Goal: Communication & Community: Answer question/provide support

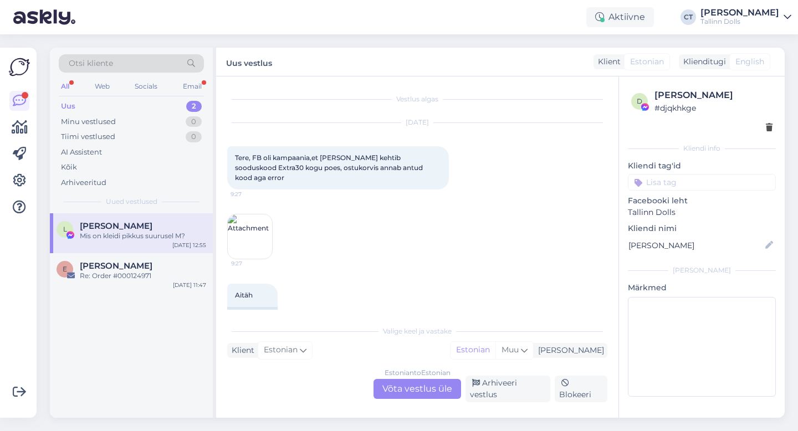
scroll to position [2873, 0]
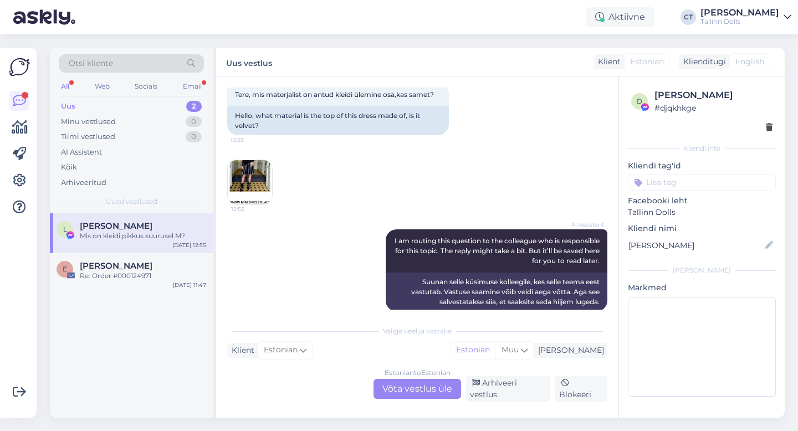
click at [144, 105] on div "Uus 2" at bounding box center [131, 107] width 145 height 16
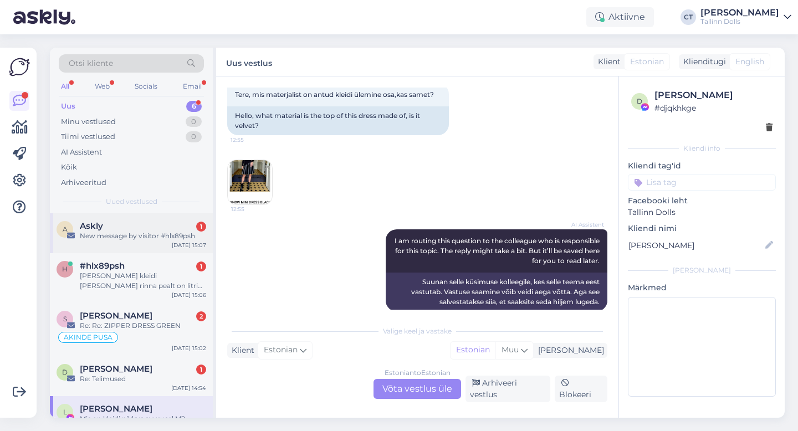
click at [144, 225] on div "Askly 1" at bounding box center [143, 226] width 126 height 10
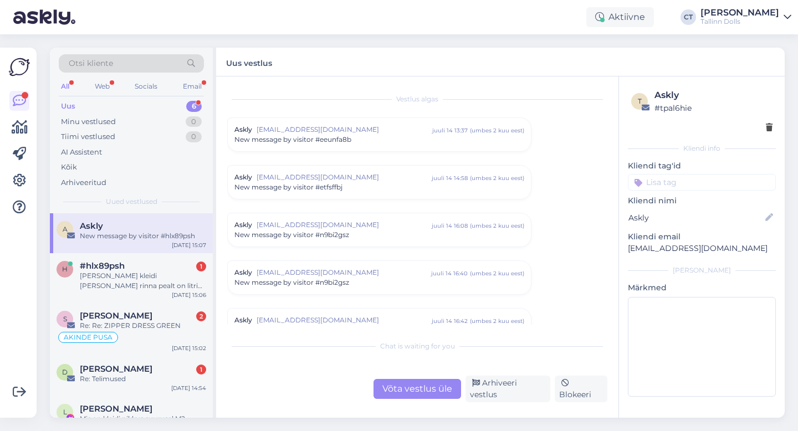
scroll to position [4586, 0]
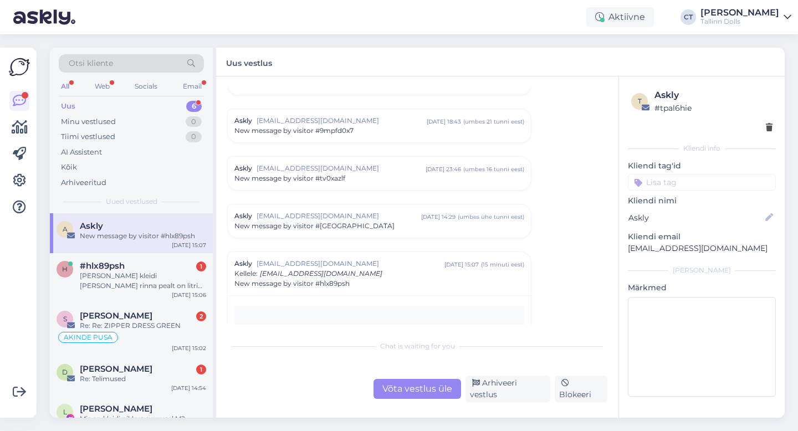
click at [508, 400] on div "Võta vestlus üle Arhiveeri vestlus Blokeeri" at bounding box center [417, 389] width 380 height 27
click at [506, 391] on div "Arhiveeri vestlus" at bounding box center [508, 389] width 85 height 27
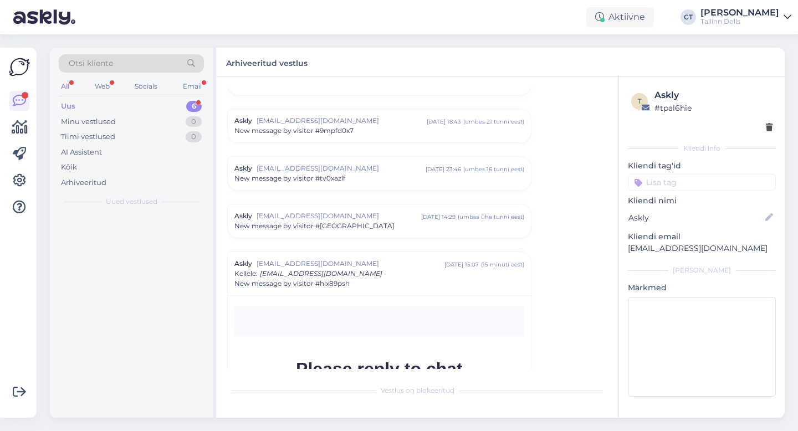
scroll to position [4750, 0]
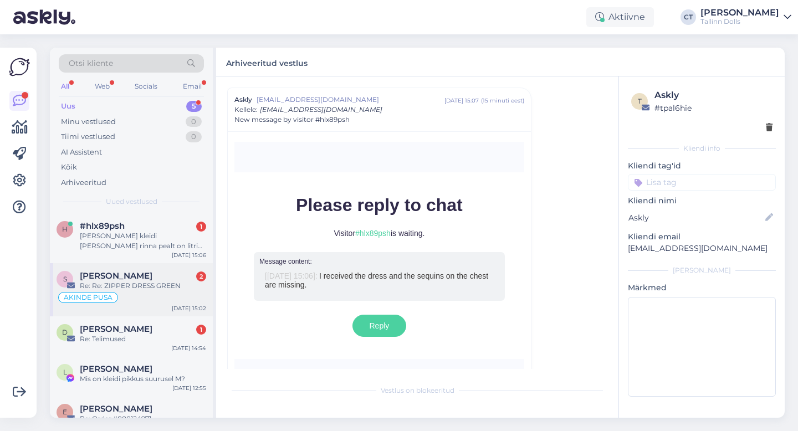
click at [151, 279] on div "[PERSON_NAME] 2" at bounding box center [143, 276] width 126 height 10
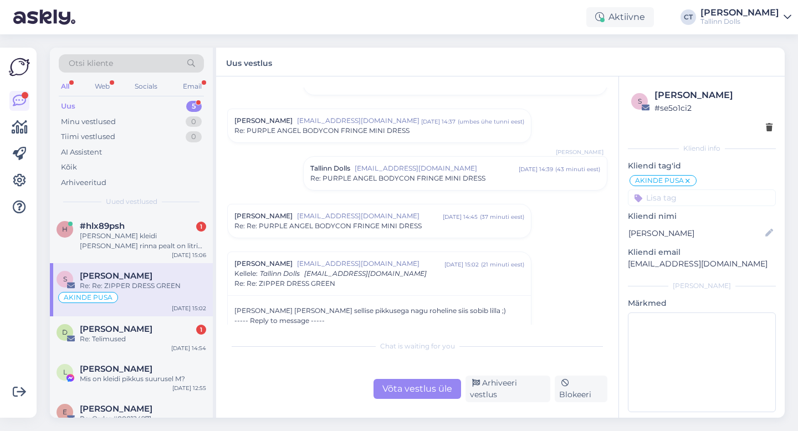
scroll to position [1227, 0]
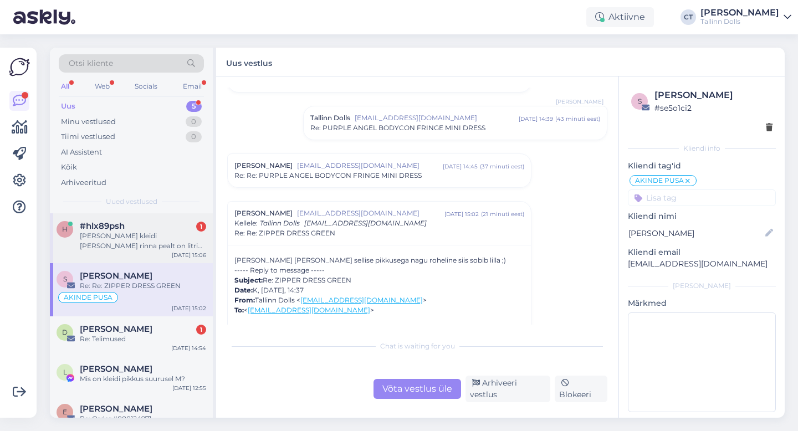
click at [141, 222] on div "#hlx89psh 1" at bounding box center [143, 226] width 126 height 10
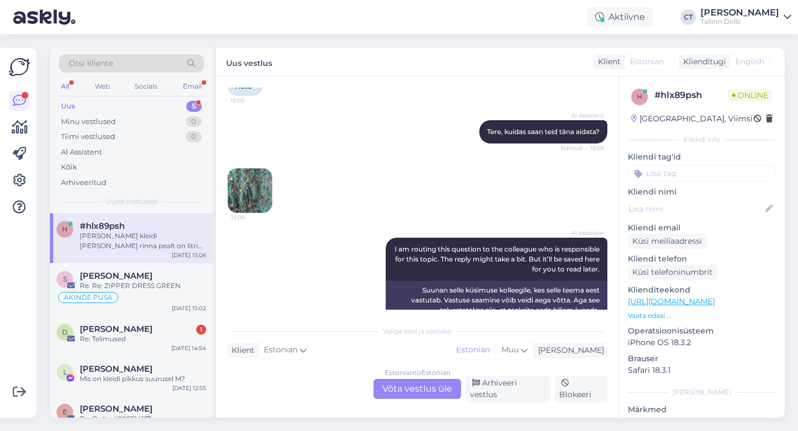
scroll to position [482, 0]
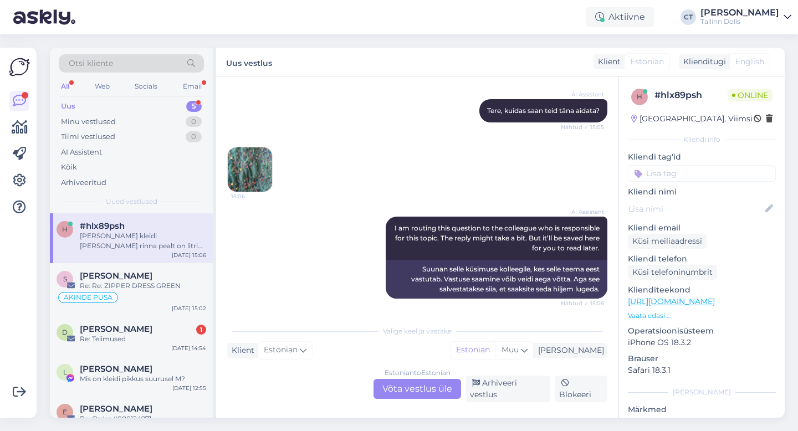
click at [250, 161] on img at bounding box center [250, 169] width 44 height 44
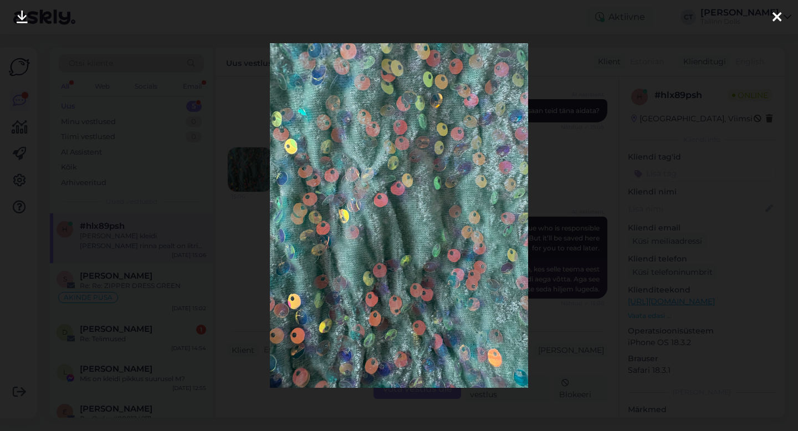
click at [776, 18] on icon at bounding box center [777, 18] width 9 height 14
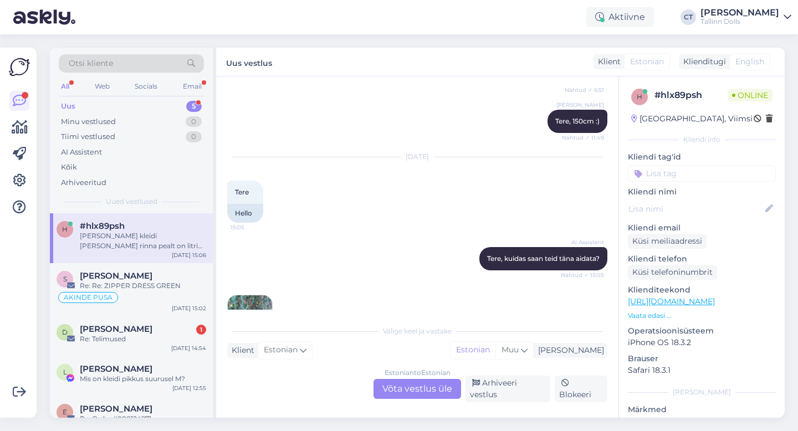
scroll to position [422, 0]
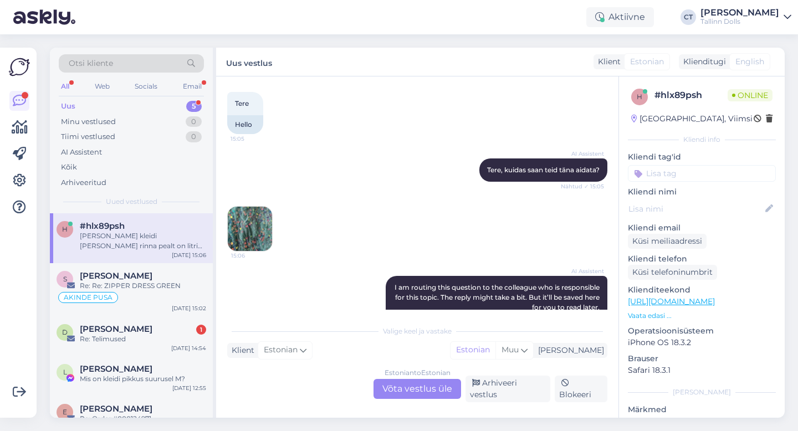
click at [456, 384] on div "Estonian to Estonian Võta vestlus üle" at bounding box center [418, 389] width 88 height 20
click at [463, 384] on div "Estonian to Estonian Võta vestlus üle" at bounding box center [417, 389] width 96 height 20
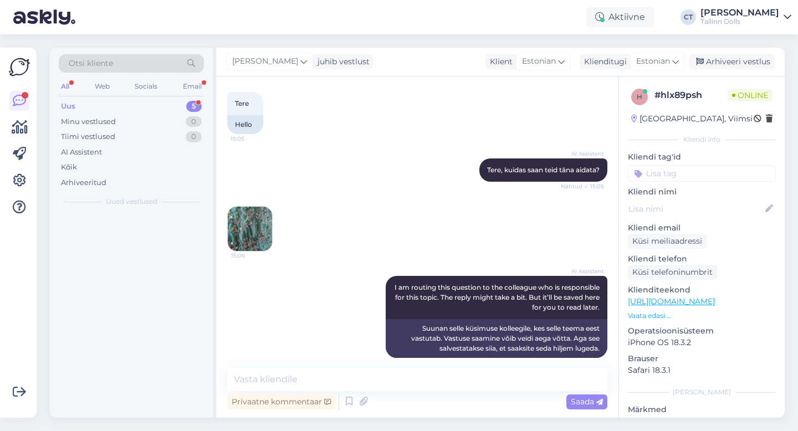
click at [430, 393] on div "Privaatne kommentaar Saada" at bounding box center [417, 401] width 380 height 21
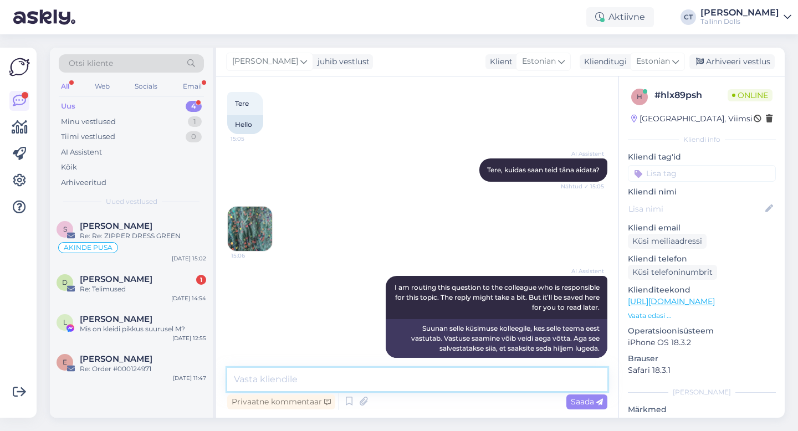
click at [439, 383] on textarea at bounding box center [417, 379] width 380 height 23
type textarea "Tere, kuidas on tellimuse nr või [PERSON_NAME] nimelt tellimust tehti?"
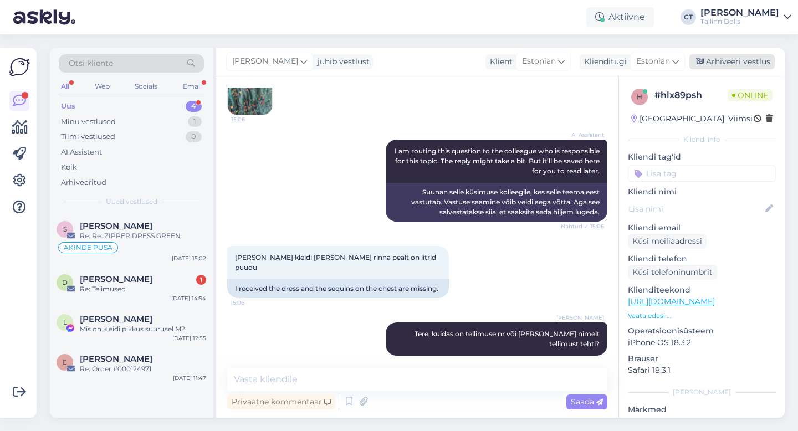
click at [729, 67] on div "Arhiveeri vestlus" at bounding box center [732, 61] width 85 height 15
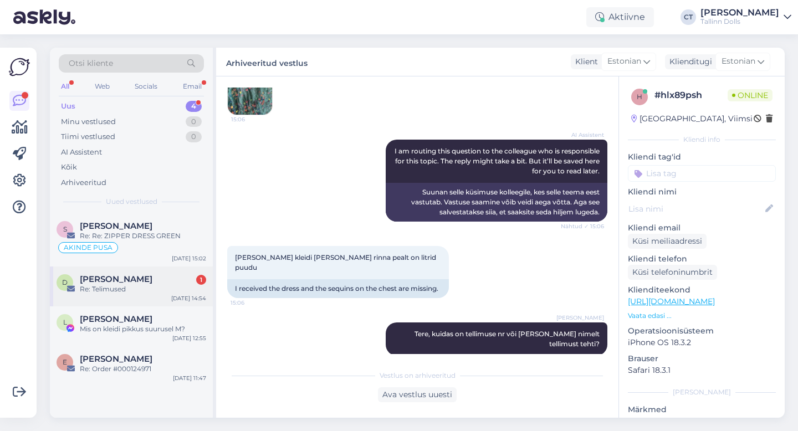
click at [162, 286] on div "Re: Telimused" at bounding box center [143, 289] width 126 height 10
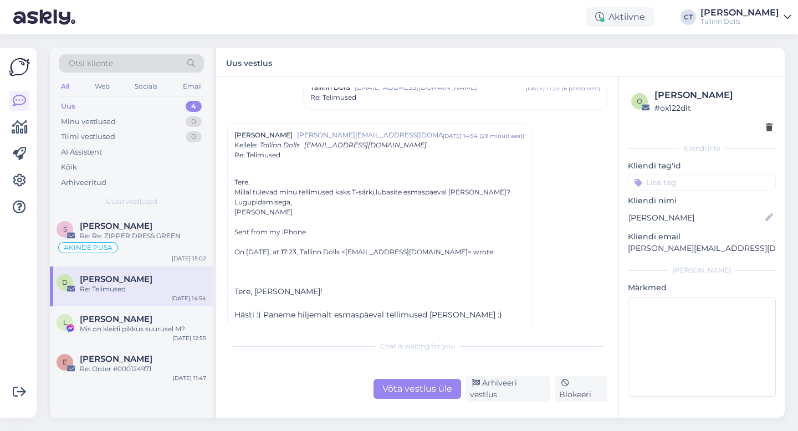
scroll to position [90, 0]
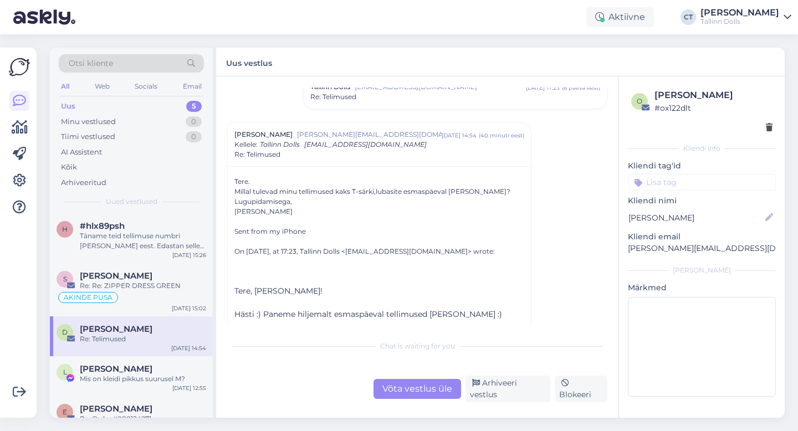
click at [99, 99] on div "Uus 5" at bounding box center [131, 107] width 145 height 16
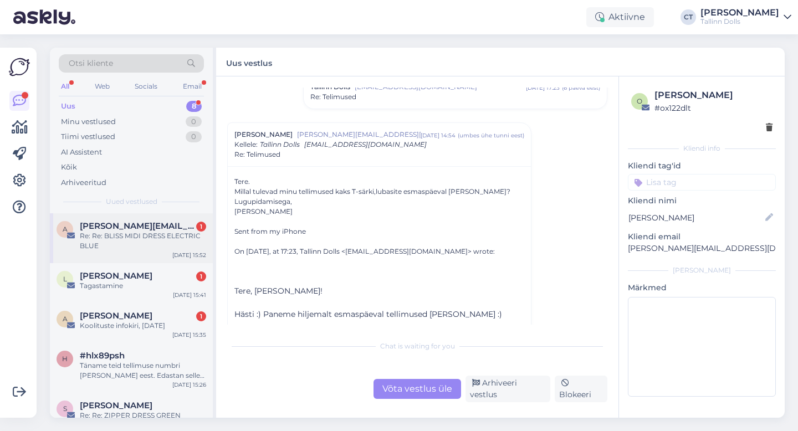
click at [161, 222] on span "[PERSON_NAME][EMAIL_ADDRESS][DOMAIN_NAME]" at bounding box center [137, 226] width 115 height 10
